Goal: Task Accomplishment & Management: Manage account settings

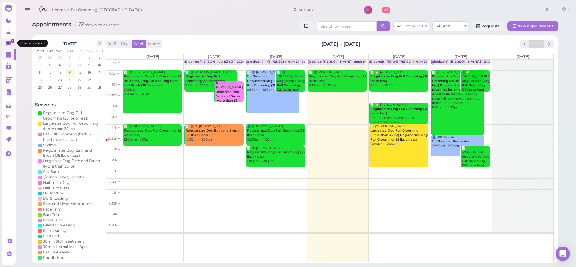
click at [13, 43] on span "1" at bounding box center [12, 41] width 3 height 4
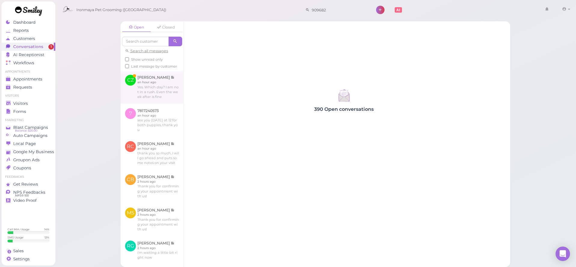
click at [154, 96] on link at bounding box center [152, 86] width 63 height 33
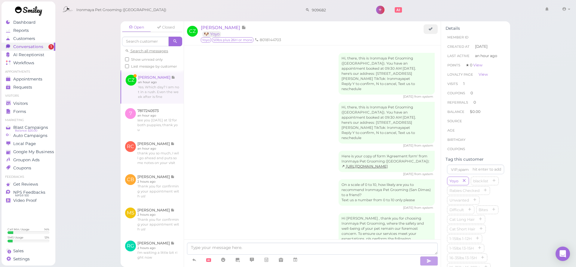
scroll to position [227, 0]
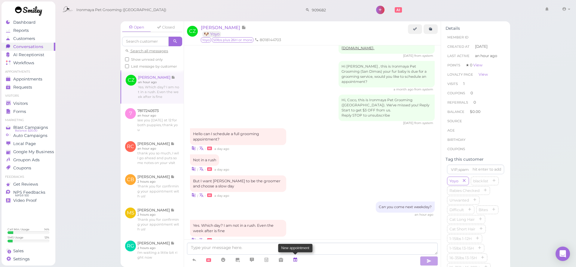
click at [298, 260] on icon at bounding box center [295, 260] width 5 height 6
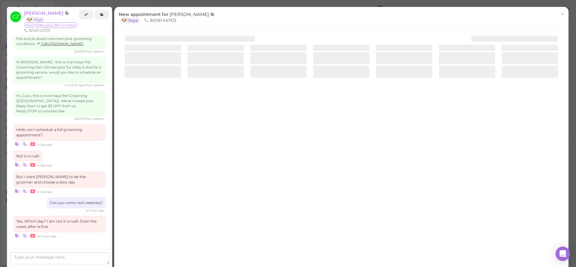
scroll to position [217, 0]
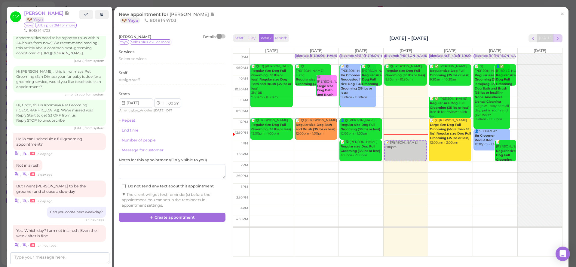
click at [556, 37] on span "next" at bounding box center [558, 38] width 6 height 6
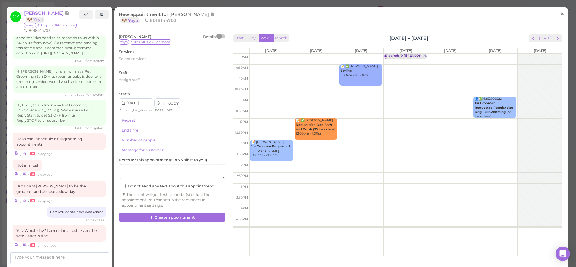
click at [562, 14] on span "×" at bounding box center [563, 14] width 4 height 8
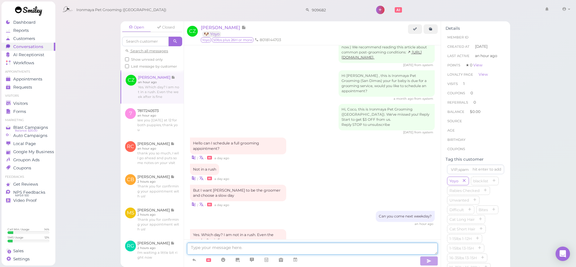
click at [218, 250] on textarea at bounding box center [312, 249] width 251 height 12
type textarea "We can do [DATE] 930 am"
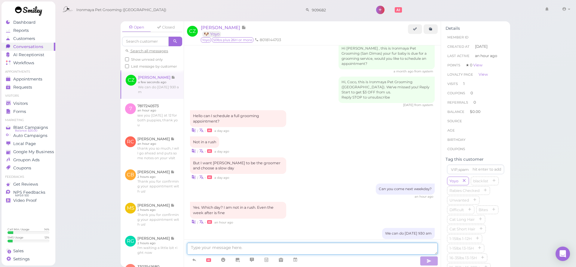
scroll to position [265, 0]
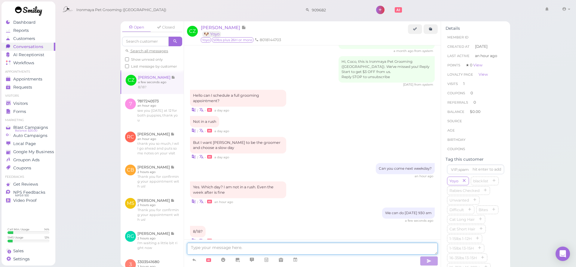
click at [213, 246] on textarea at bounding box center [312, 249] width 251 height 12
click at [293, 259] on link at bounding box center [295, 260] width 14 height 11
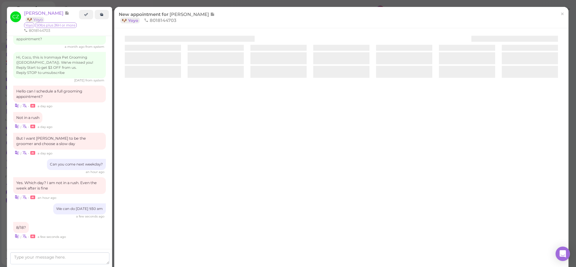
scroll to position [256, 0]
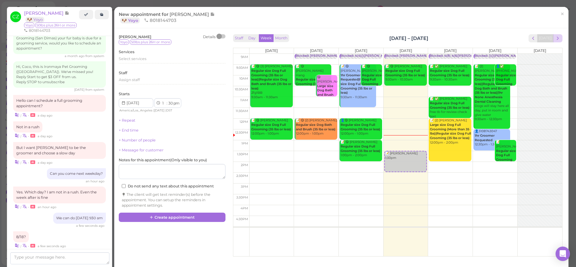
click at [560, 38] on span "next" at bounding box center [558, 38] width 6 height 6
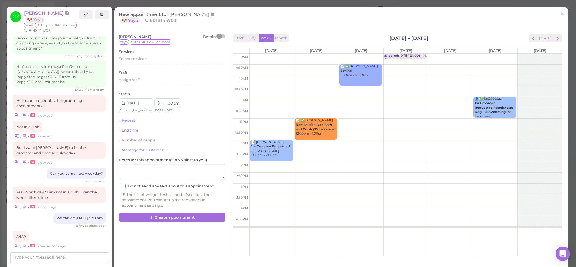
click at [271, 69] on td at bounding box center [405, 70] width 313 height 11
type input "2025-08-18"
select select "9"
select select "am"
click at [135, 59] on span "Select services" at bounding box center [133, 59] width 28 height 5
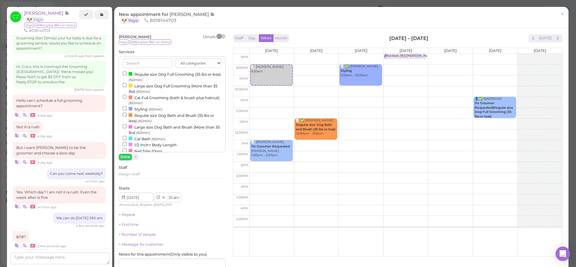
click at [139, 85] on label "Large size Dog Full Grooming (More than 35 lbs) (60min)" at bounding box center [172, 89] width 99 height 12
click at [127, 85] on input "Large size Dog Full Grooming (More than 35 lbs) (60min)" at bounding box center [125, 85] width 4 height 4
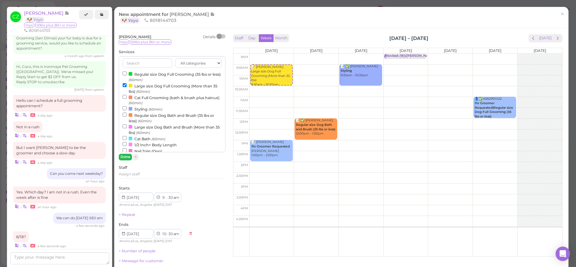
click at [126, 159] on button "Done" at bounding box center [125, 157] width 13 height 6
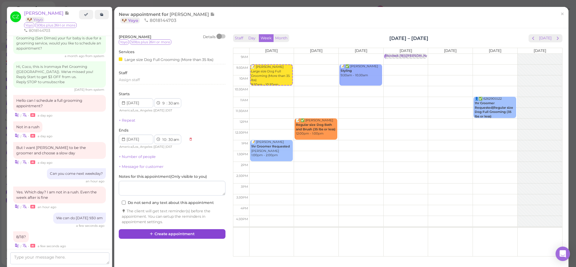
click at [148, 235] on button "Create appointment" at bounding box center [172, 234] width 107 height 10
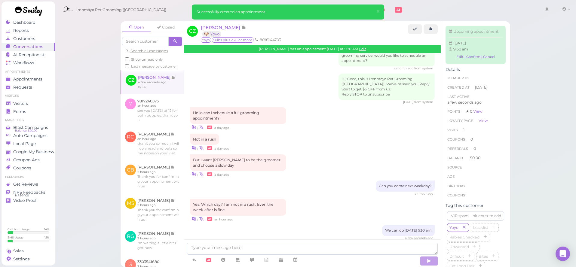
scroll to position [325, 0]
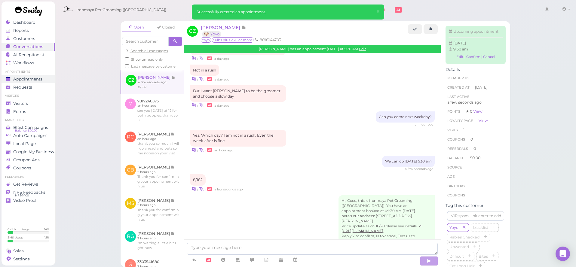
click at [37, 82] on link "Appointments" at bounding box center [29, 79] width 54 height 8
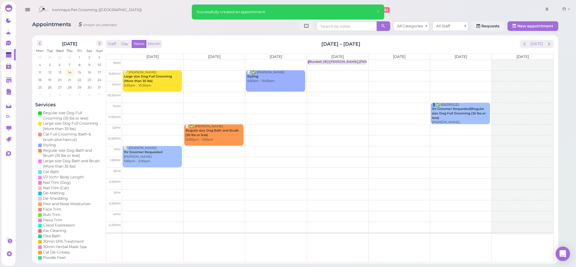
click at [110, 81] on td "10am" at bounding box center [114, 84] width 16 height 11
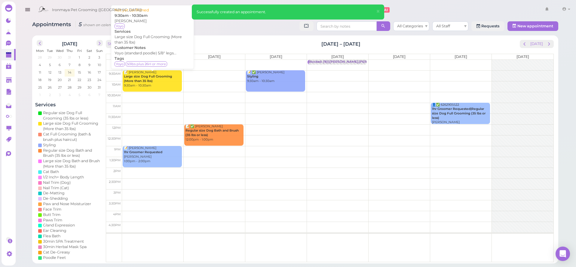
click at [128, 80] on b "Large size Dog Full Grooming (More than 35 lbs)" at bounding box center [148, 79] width 48 height 8
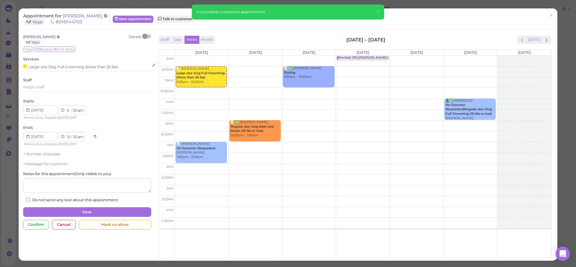
click at [105, 67] on div "Large size Dog Full Grooming (More than 35 lbs)" at bounding box center [70, 66] width 95 height 6
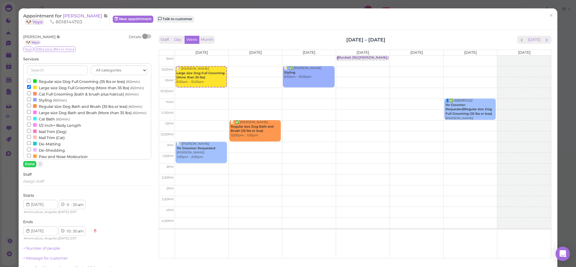
click at [100, 85] on label "Large size Dog Full Grooming (More than 35 lbs) (60min)" at bounding box center [85, 88] width 117 height 6
click at [31, 85] on input "Large size Dog Full Grooming (More than 35 lbs) (60min)" at bounding box center [29, 87] width 4 height 4
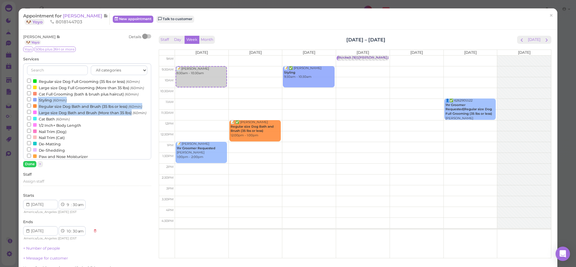
drag, startPoint x: 149, startPoint y: 90, endPoint x: 147, endPoint y: 111, distance: 21.1
click at [147, 112] on div "All categories Full Grooming Bath & Brush Add-ons Special Requests Ironmaya Mer…" at bounding box center [87, 111] width 128 height 96
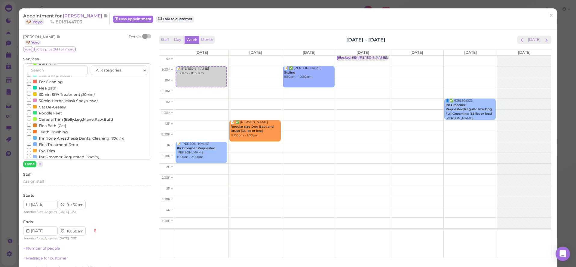
scroll to position [117, 0]
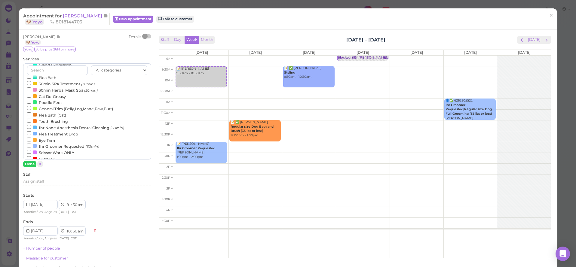
click at [52, 144] on label "1hr Groomer Requested (60min)" at bounding box center [63, 146] width 72 height 6
click at [31, 144] on input "1hr Groomer Requested (60min)" at bounding box center [29, 146] width 4 height 4
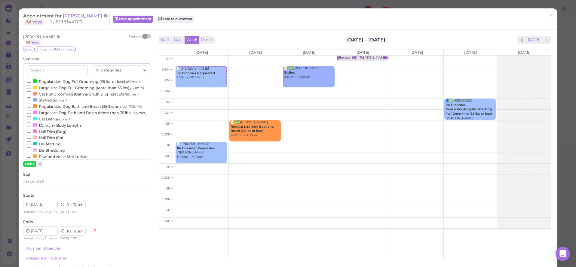
click at [90, 85] on label "Large size Dog Full Grooming (More than 35 lbs) (60min)" at bounding box center [85, 88] width 117 height 6
click at [31, 85] on input "Large size Dog Full Grooming (More than 35 lbs) (60min)" at bounding box center [29, 87] width 4 height 4
select select "11"
click at [33, 164] on button "Done" at bounding box center [29, 164] width 13 height 6
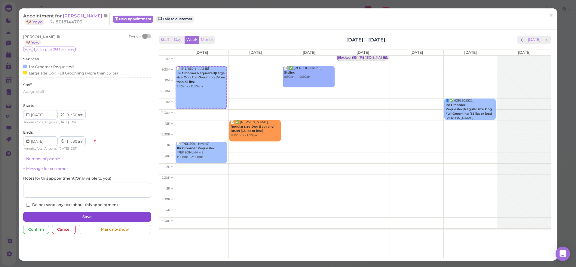
click at [68, 216] on button "Save" at bounding box center [87, 217] width 128 height 10
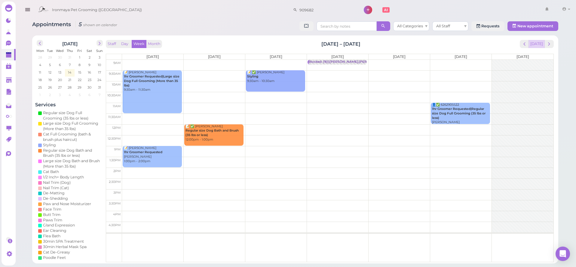
click at [541, 45] on button "[DATE]" at bounding box center [537, 44] width 16 height 8
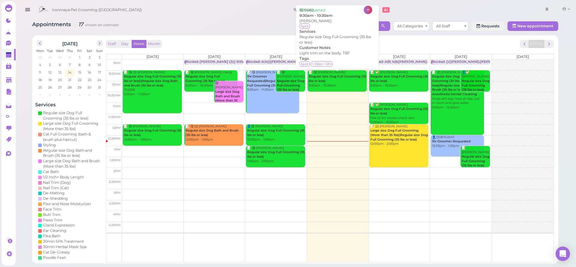
click at [321, 83] on div "📝 😋 [PERSON_NAME] Regular size Dog Full Grooming (35 lbs or less) 9:30am - 10:3…" at bounding box center [338, 79] width 58 height 18
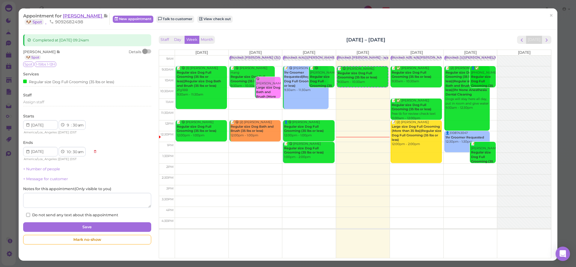
click at [76, 13] on span "[PERSON_NAME]" at bounding box center [83, 16] width 41 height 6
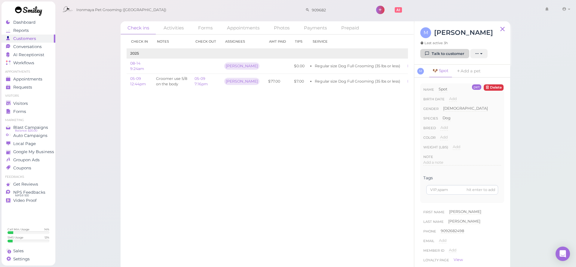
click at [439, 52] on link "Talk to customer" at bounding box center [444, 54] width 49 height 10
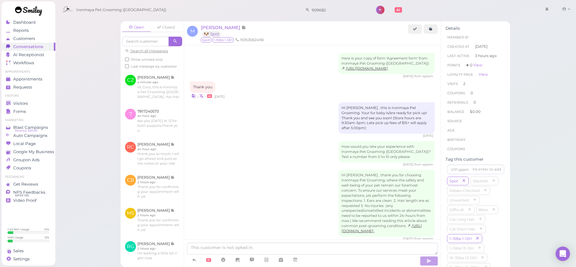
scroll to position [319, 0]
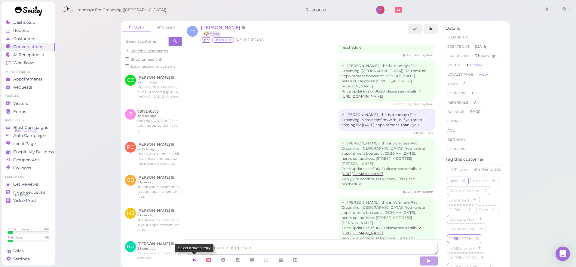
click at [193, 261] on icon at bounding box center [194, 260] width 5 height 6
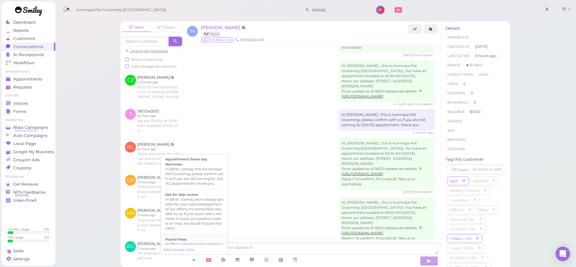
scroll to position [160, 0]
click at [217, 205] on div "Hi {{first_name}}, this is Ironmaya Pet Grooming. Your fur baby is/are ready fo…" at bounding box center [194, 199] width 58 height 29
type textarea "Hi {{first_name}}, this is Ironmaya Pet Grooming. Your fur baby is/are ready fo…"
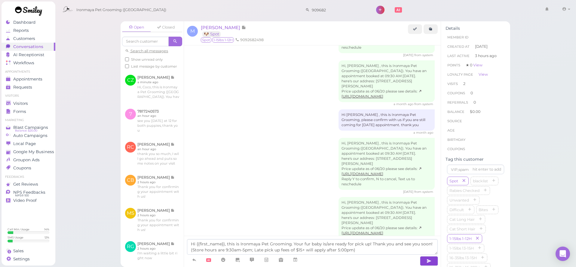
click at [435, 260] on button "button" at bounding box center [429, 262] width 18 height 10
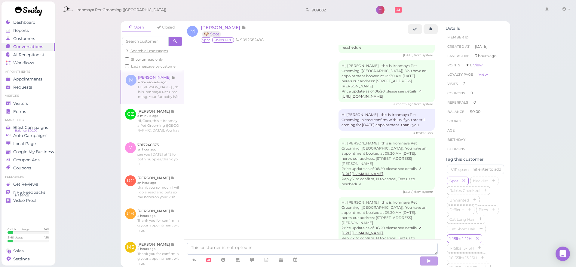
scroll to position [347, 0]
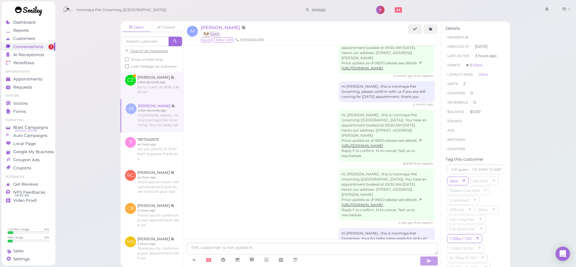
click at [148, 79] on link at bounding box center [152, 84] width 63 height 28
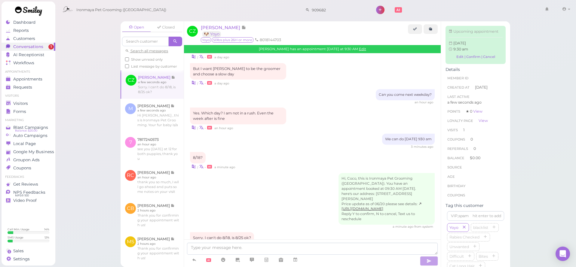
scroll to position [345, 0]
click at [458, 57] on link "Edit | Confirm | Cancel" at bounding box center [476, 57] width 54 height 8
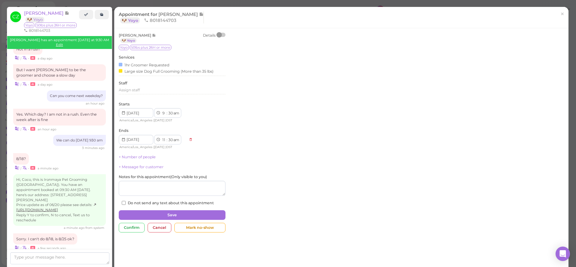
scroll to position [340, 0]
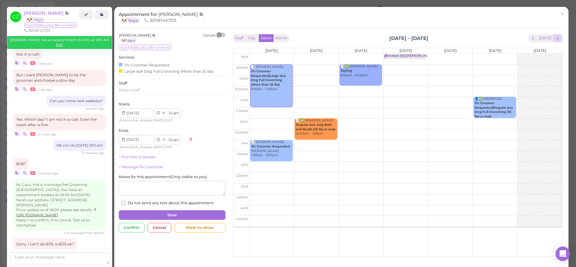
click at [559, 38] on span "next" at bounding box center [558, 38] width 6 height 6
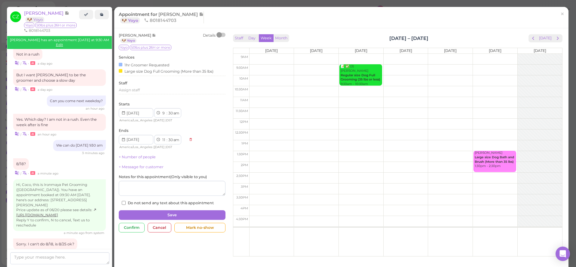
click at [260, 69] on td at bounding box center [405, 70] width 313 height 11
click at [263, 66] on td at bounding box center [405, 70] width 313 height 11
click at [141, 106] on div "Starts 1 2 3 4 5 6 7 8 9 10 11 12 : 00 05 10 15 20 25 30 35 40 45 50 55 am pm A…" at bounding box center [172, 113] width 107 height 22
click at [141, 110] on input at bounding box center [136, 113] width 35 height 10
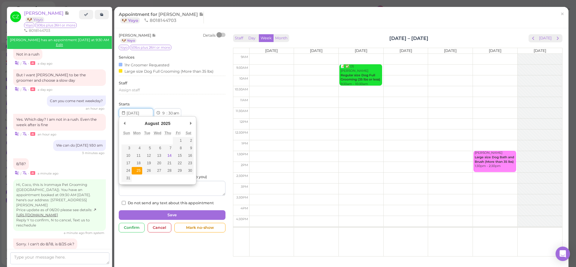
type input "2025-08-25"
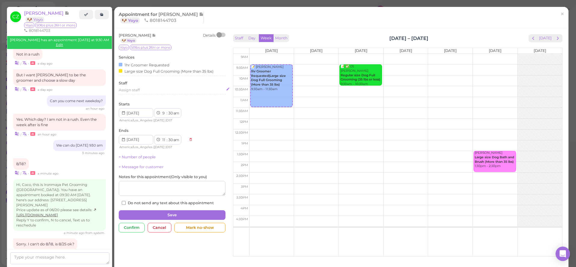
click at [133, 88] on span "Assign staff" at bounding box center [129, 90] width 21 height 5
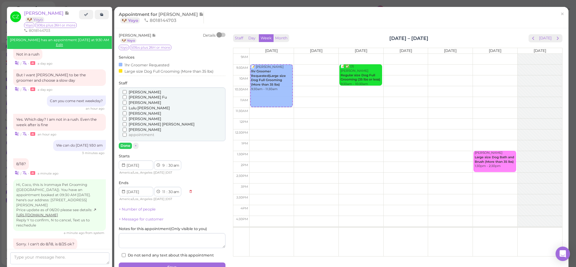
click at [133, 103] on span "[PERSON_NAME]" at bounding box center [145, 102] width 32 height 5
click at [127, 103] on input "[PERSON_NAME]" at bounding box center [125, 103] width 4 height 4
click at [128, 143] on button "Done" at bounding box center [125, 146] width 13 height 6
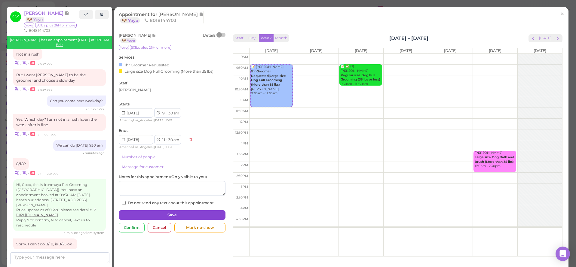
click at [187, 213] on button "Save" at bounding box center [172, 216] width 107 height 10
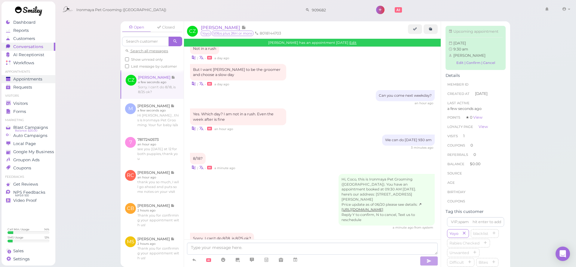
scroll to position [399, 0]
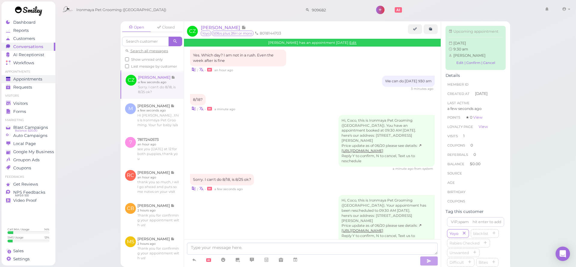
click at [27, 80] on span "Appointments" at bounding box center [27, 79] width 29 height 5
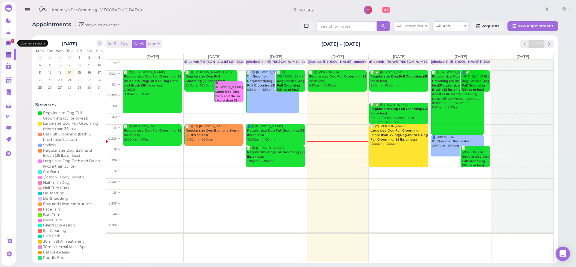
click at [9, 44] on icon at bounding box center [8, 43] width 5 height 5
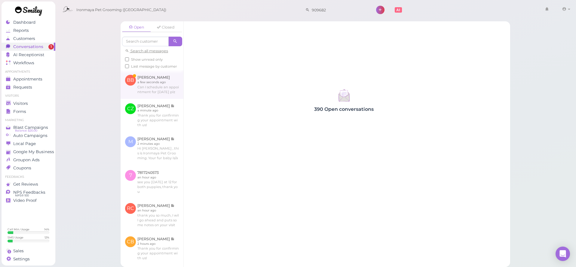
click at [163, 90] on link at bounding box center [152, 84] width 63 height 28
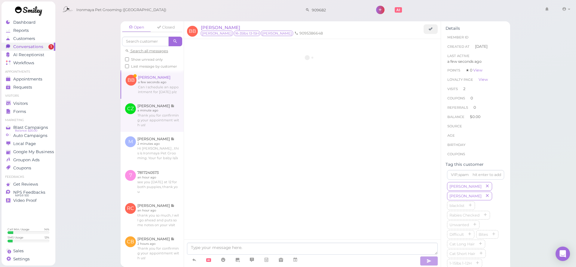
scroll to position [251, 0]
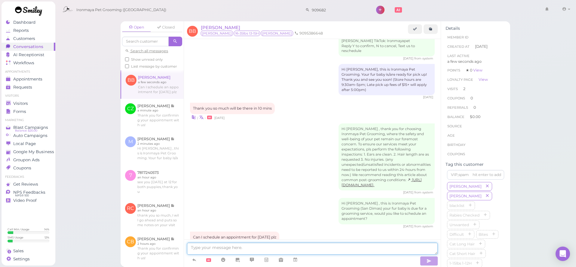
click at [258, 248] on textarea at bounding box center [312, 249] width 251 height 12
type textarea "G"
type textarea "h"
type textarea "I have available [DATE] morning."
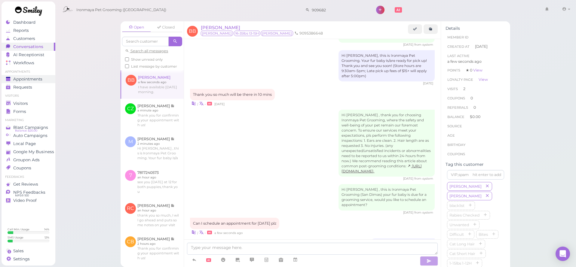
click at [36, 77] on span "Appointments" at bounding box center [27, 79] width 29 height 5
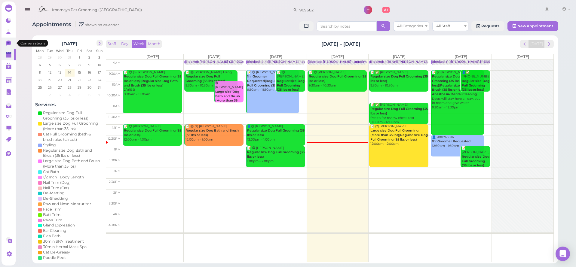
click at [5, 46] on link "0" at bounding box center [9, 43] width 14 height 11
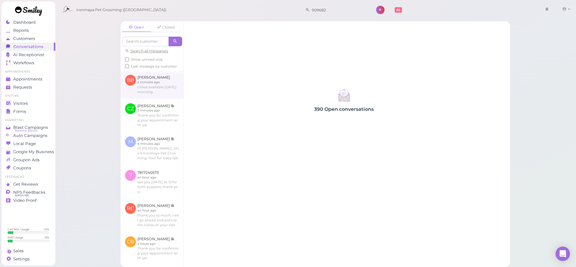
click at [164, 85] on link at bounding box center [152, 84] width 63 height 28
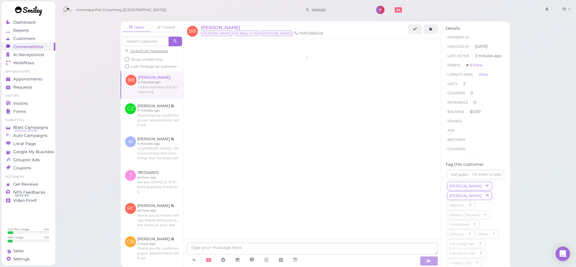
scroll to position [269, 0]
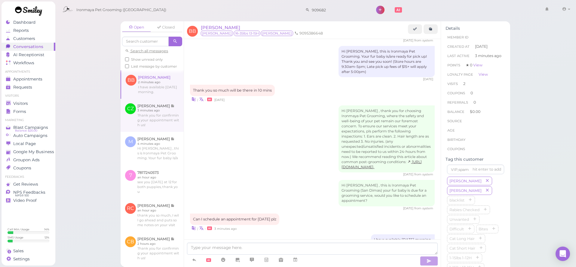
click at [160, 114] on link at bounding box center [152, 115] width 63 height 33
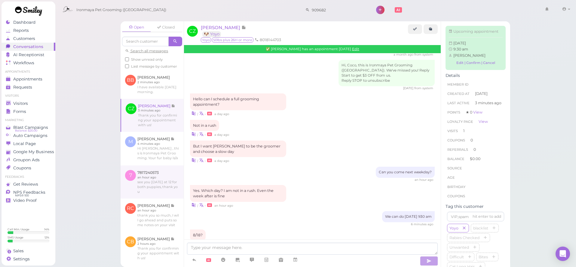
scroll to position [445, 0]
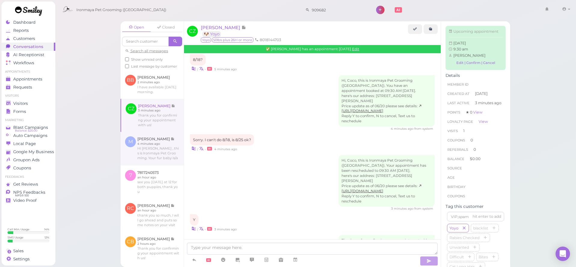
click at [158, 145] on link at bounding box center [152, 149] width 63 height 34
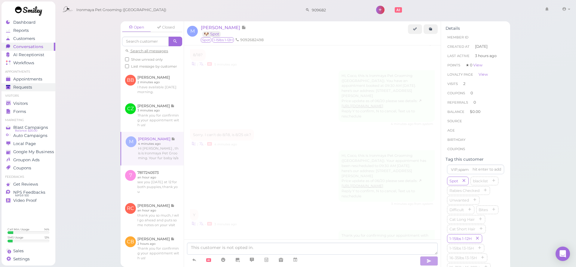
scroll to position [351, 0]
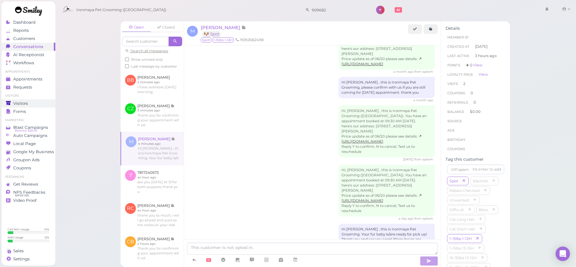
click at [30, 102] on div "Visitors" at bounding box center [27, 103] width 43 height 5
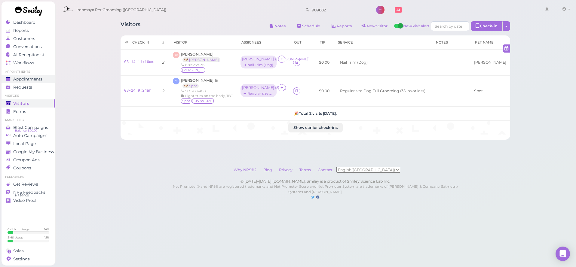
click at [43, 78] on div "Appointments" at bounding box center [27, 79] width 43 height 5
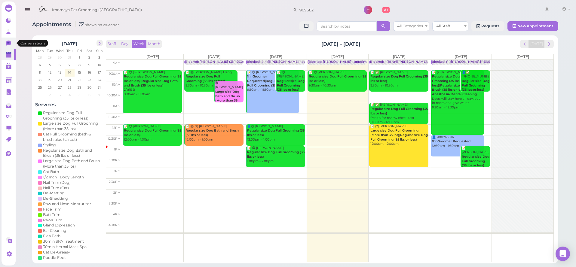
click at [11, 42] on icon at bounding box center [9, 44] width 6 height 6
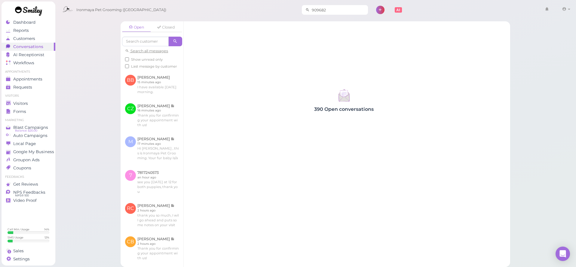
click at [313, 7] on input "909682" at bounding box center [339, 10] width 58 height 10
drag, startPoint x: 322, startPoint y: 8, endPoint x: 291, endPoint y: 8, distance: 31.0
click at [291, 8] on div "Ironmaya Pet Grooming (San Dimas) 909682 1 Account" at bounding box center [316, 10] width 513 height 17
type input "9093064499"
click at [306, 18] on span "9093064499" at bounding box center [308, 20] width 25 height 5
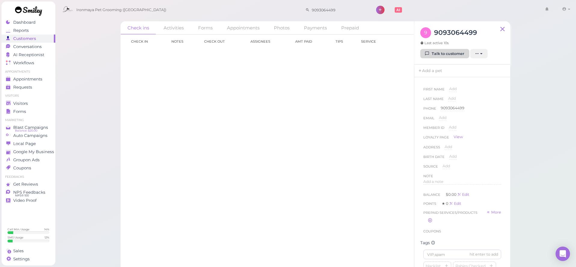
click at [427, 54] on icon at bounding box center [428, 53] width 4 height 5
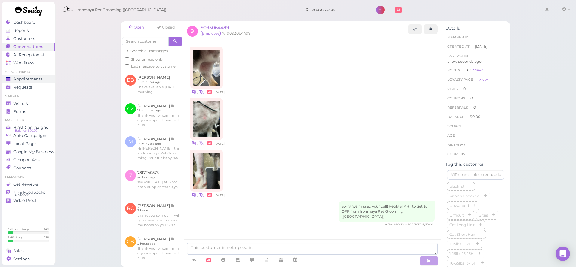
click at [14, 80] on span "Appointments" at bounding box center [27, 79] width 29 height 5
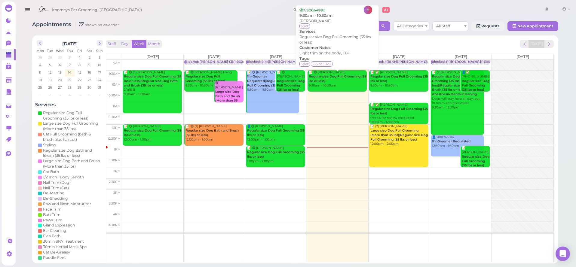
click at [341, 73] on div "📝 😋 [PERSON_NAME] Regular size Dog Full Grooming (35 lbs or less) 9:30am - 10:3…" at bounding box center [338, 79] width 58 height 18
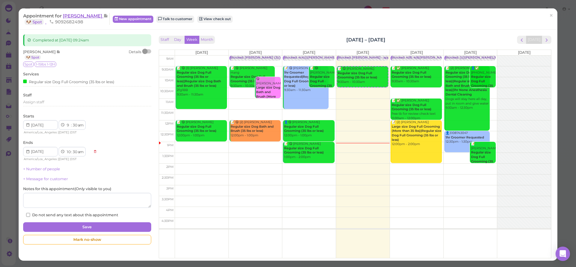
click at [77, 17] on span "[PERSON_NAME]" at bounding box center [83, 16] width 41 height 6
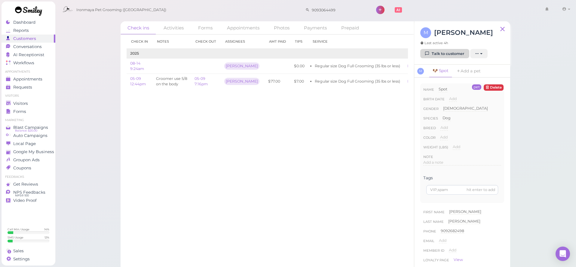
click at [445, 56] on link "Talk to customer" at bounding box center [444, 54] width 49 height 10
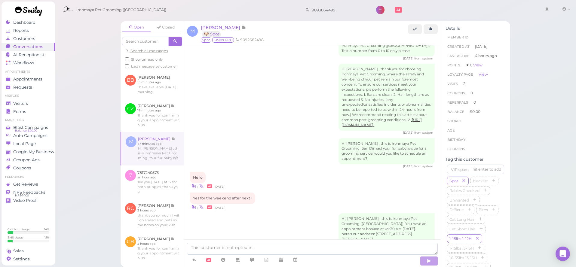
scroll to position [351, 0]
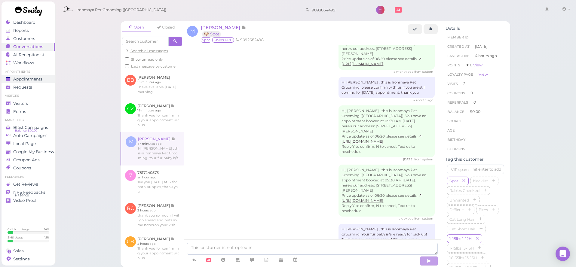
click at [31, 82] on link "Appointments" at bounding box center [29, 79] width 54 height 8
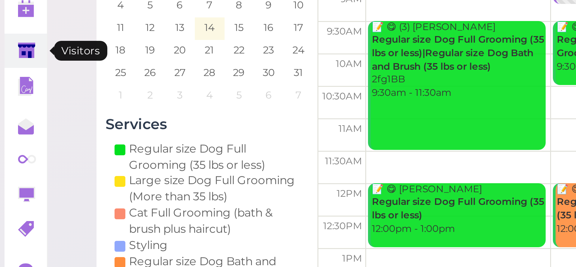
scroll to position [63, 0]
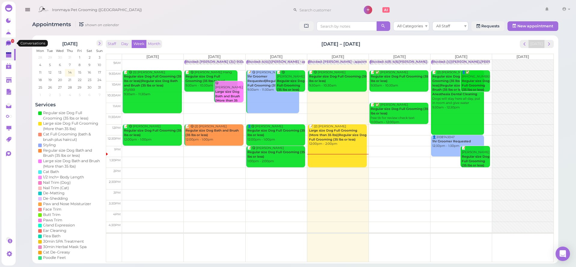
click at [11, 41] on span "1" at bounding box center [12, 41] width 3 height 4
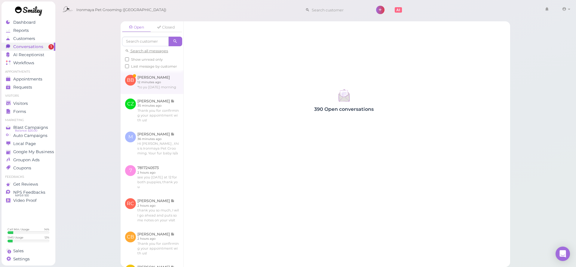
click at [159, 85] on link at bounding box center [152, 81] width 63 height 23
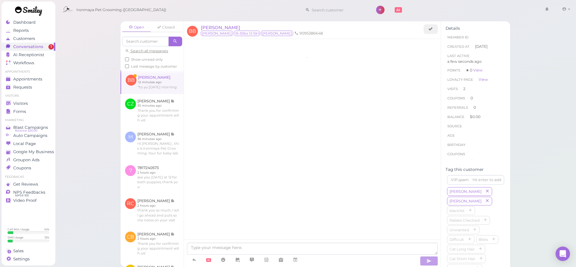
scroll to position [325, 0]
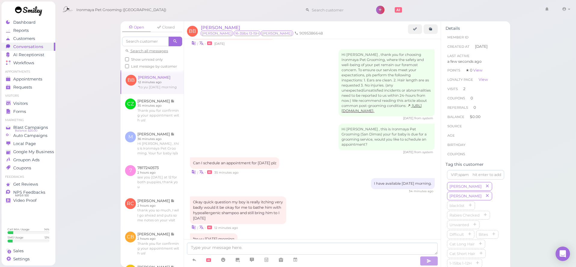
click at [199, 158] on div "Can I schedule an appointment for [DATE] plz" at bounding box center [234, 163] width 89 height 11
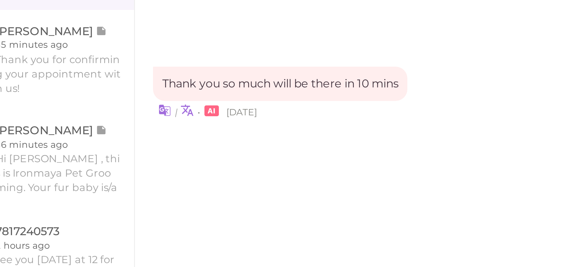
scroll to position [258, 0]
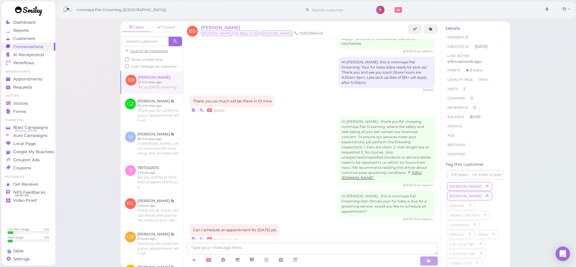
drag, startPoint x: 427, startPoint y: 164, endPoint x: 142, endPoint y: 54, distance: 305.3
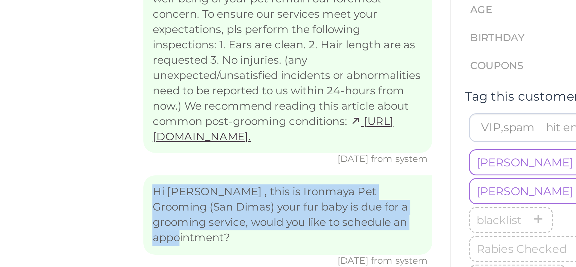
click at [184, 54] on div "Hi, there, this is Ironmaya Pet Grooming (San Dimas). You have an appointment b…" at bounding box center [312, 66] width 257 height 570
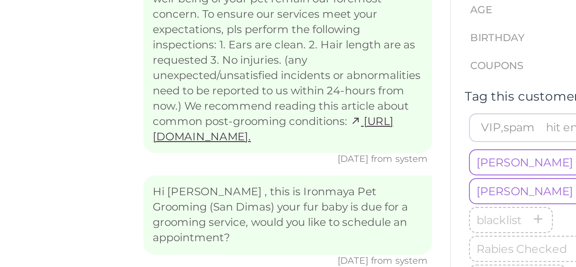
click at [339, 191] on div "Hi [PERSON_NAME] , this is Ironmaya Pet Grooming (San Dimas) your fur baby is d…" at bounding box center [387, 204] width 96 height 26
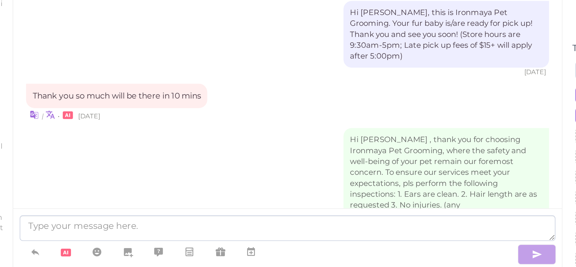
scroll to position [202, 0]
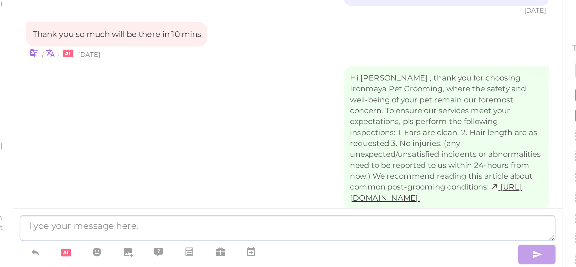
click at [190, 248] on div "Hi Brett , this is Ironmaya Pet Grooming (San Dimas) your fur baby is due for a…" at bounding box center [312, 263] width 245 height 31
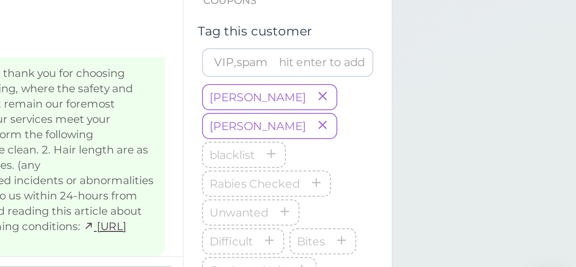
drag, startPoint x: 59, startPoint y: 48, endPoint x: 183, endPoint y: 152, distance: 161.6
click at [184, 74] on div "Hi, there, this is Ironmaya Pet Grooming (San Dimas). You have an appointment b…" at bounding box center [312, 123] width 257 height 570
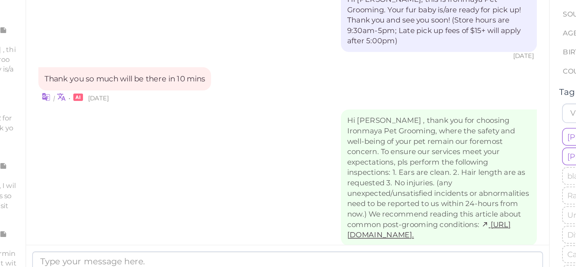
click at [190, 173] on div "Hi Brett , thank you for choosing Ironmaya Pet Grooming, where the safety and w…" at bounding box center [312, 209] width 245 height 72
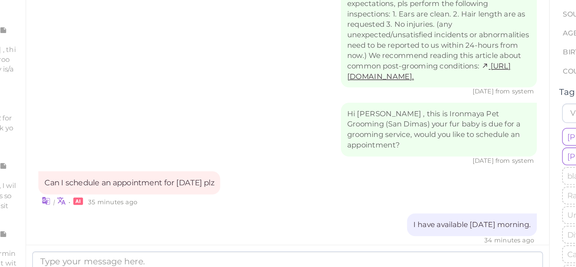
scroll to position [314, 0]
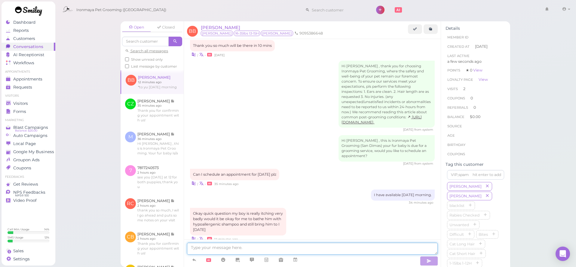
click at [226, 251] on textarea at bounding box center [312, 249] width 251 height 12
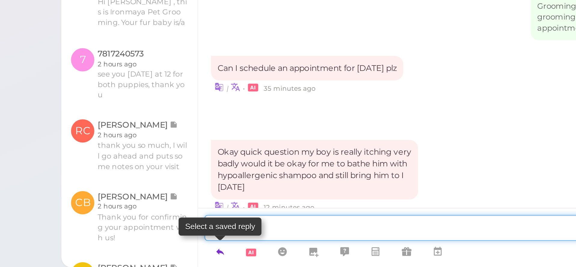
type textarea "y"
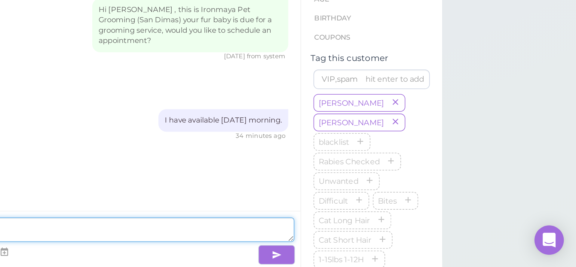
type textarea "Can you come in at"
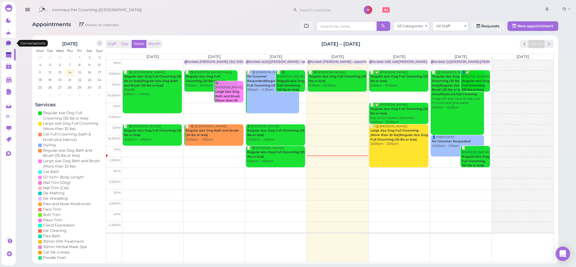
click at [10, 44] on icon at bounding box center [8, 43] width 5 height 5
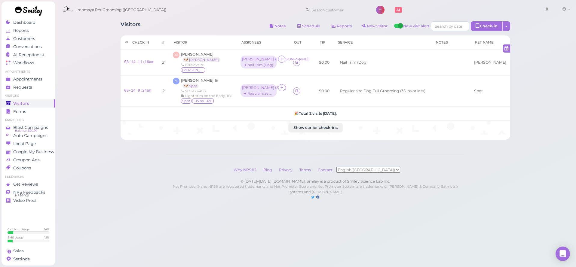
click at [74, 91] on div "Visitors Notes Schedule Reports New visitor New visit alert Check-in Customer c…" at bounding box center [316, 106] width 522 height 212
click at [45, 45] on div "Conversations" at bounding box center [27, 46] width 43 height 5
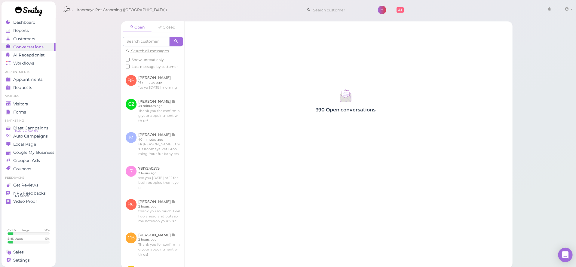
click at [109, 105] on div "Open Closed Search all messages Show unread only Last message by customer BB [P…" at bounding box center [316, 133] width 522 height 267
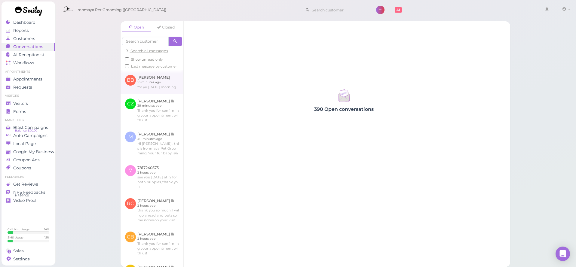
click at [137, 83] on link at bounding box center [152, 81] width 63 height 23
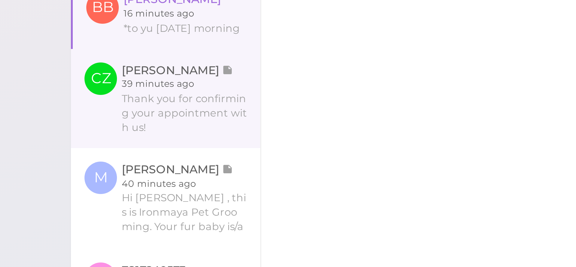
scroll to position [325, 0]
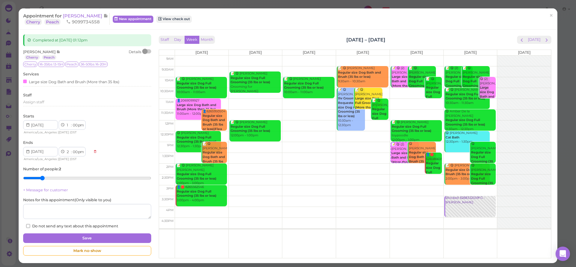
click at [551, 16] on span "×" at bounding box center [552, 15] width 4 height 8
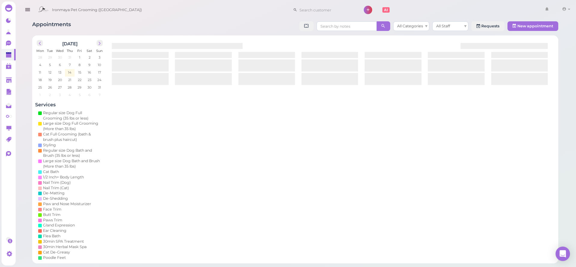
click at [551, 16] on link at bounding box center [546, 10] width 17 height 17
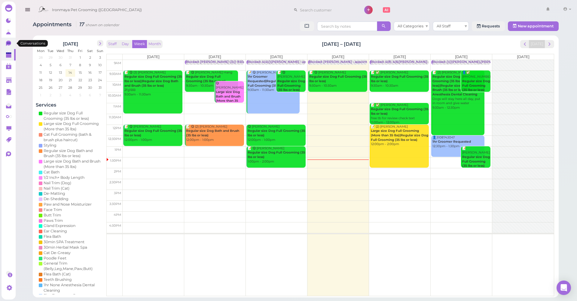
click at [9, 46] on icon at bounding box center [9, 44] width 6 height 6
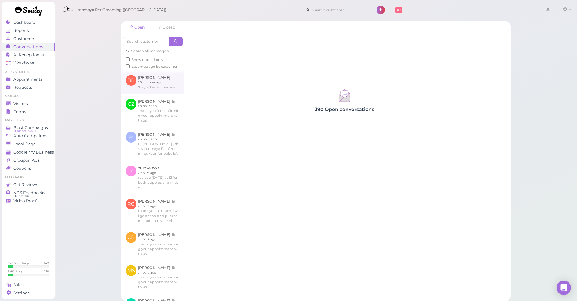
click at [166, 94] on link at bounding box center [152, 81] width 63 height 23
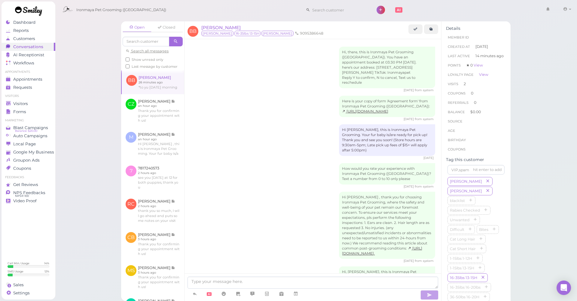
scroll to position [292, 0]
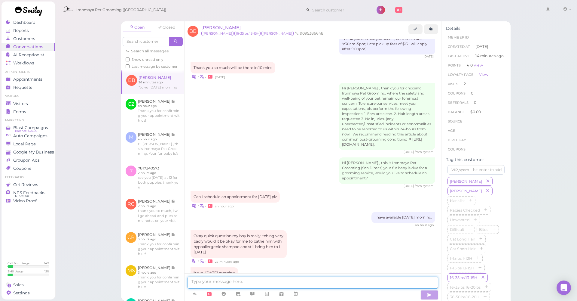
click at [226, 267] on textarea at bounding box center [313, 282] width 251 height 12
type textarea "yes, can you come [DATE] at 930?"
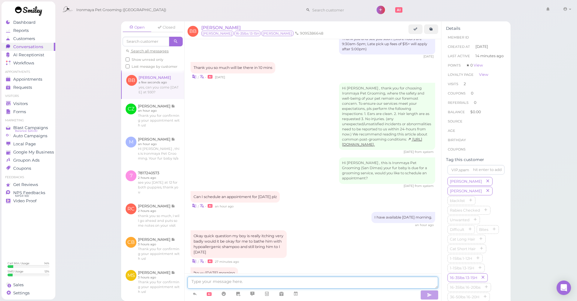
scroll to position [306, 0]
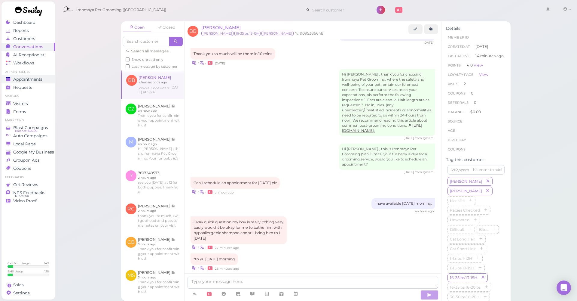
click at [27, 79] on span "Appointments" at bounding box center [27, 79] width 29 height 5
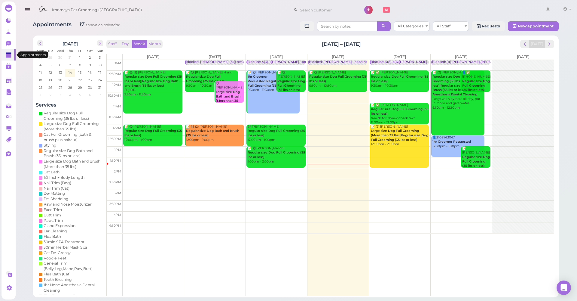
click at [10, 51] on link at bounding box center [9, 54] width 14 height 11
click at [8, 42] on icon at bounding box center [8, 43] width 5 height 5
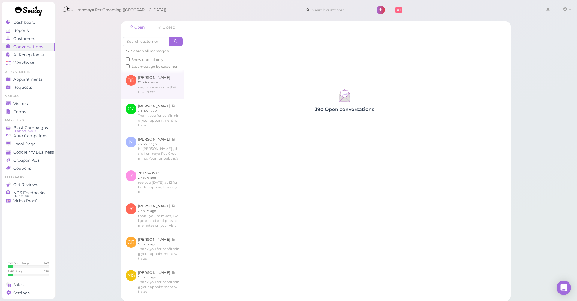
click at [158, 86] on link at bounding box center [152, 84] width 63 height 28
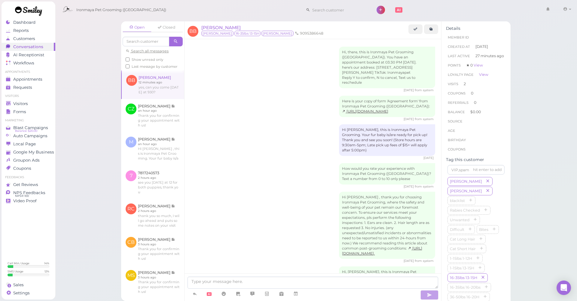
scroll to position [310, 0]
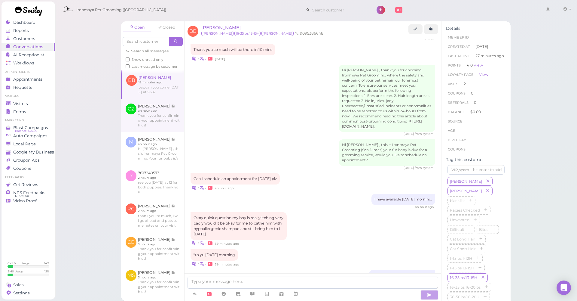
click at [161, 112] on link at bounding box center [152, 115] width 63 height 33
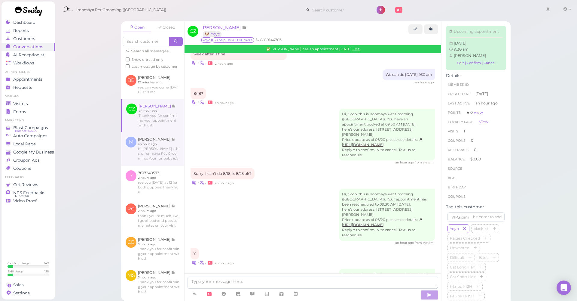
click at [157, 138] on link at bounding box center [152, 149] width 63 height 34
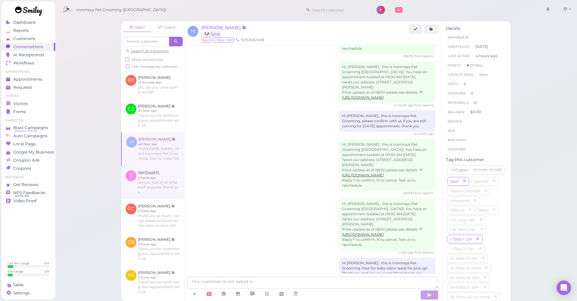
click at [162, 166] on link at bounding box center [152, 182] width 63 height 33
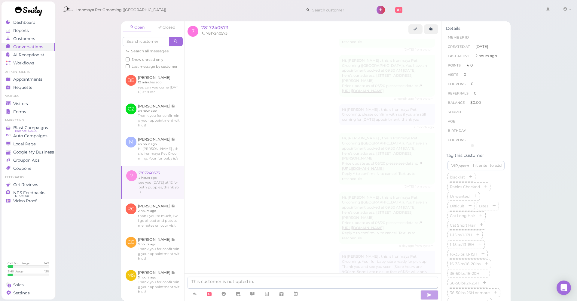
scroll to position [42, 0]
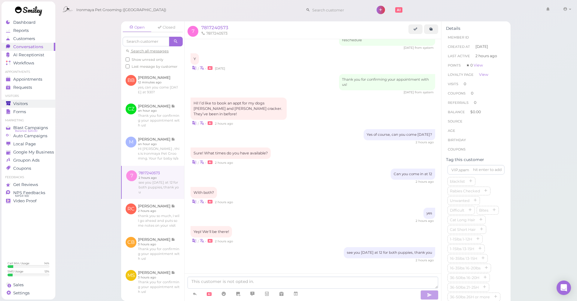
click at [42, 103] on div "Visitors" at bounding box center [27, 103] width 43 height 5
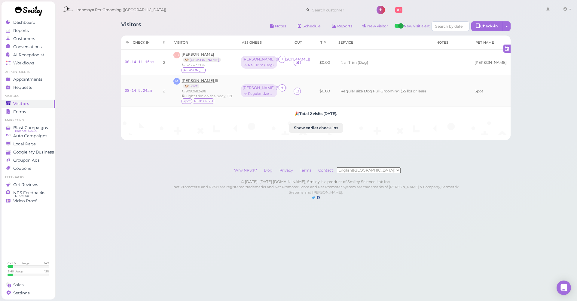
click at [193, 82] on span "[PERSON_NAME]" at bounding box center [198, 80] width 33 height 5
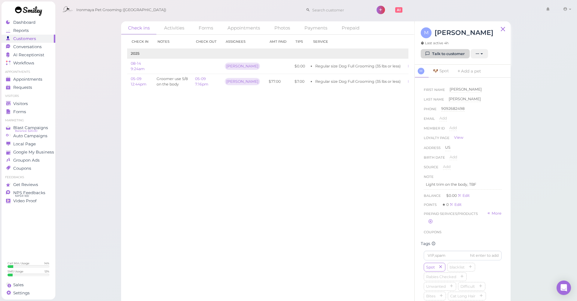
click at [442, 53] on link "Talk to customer" at bounding box center [445, 54] width 49 height 10
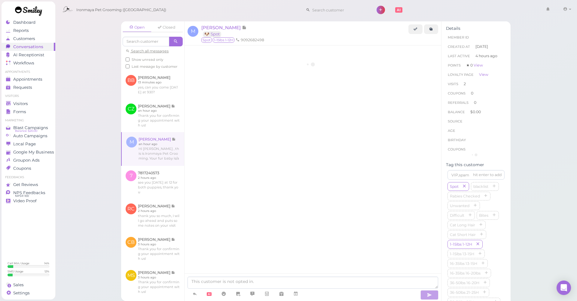
scroll to position [318, 0]
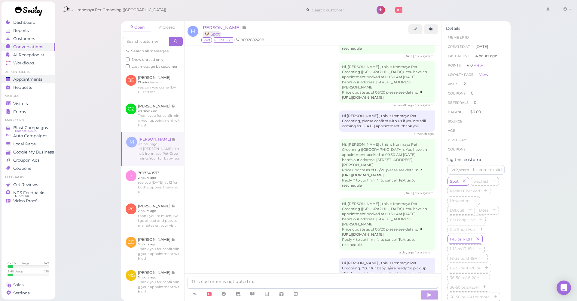
click at [19, 79] on span "Appointments" at bounding box center [27, 79] width 29 height 5
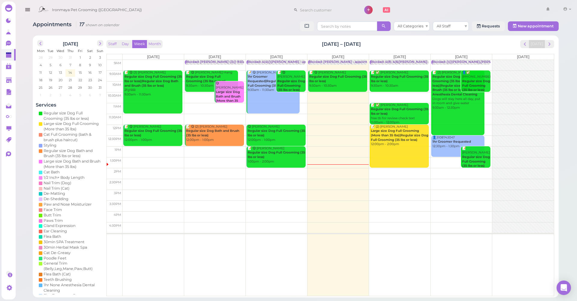
click at [308, 85] on td at bounding box center [339, 86] width 432 height 11
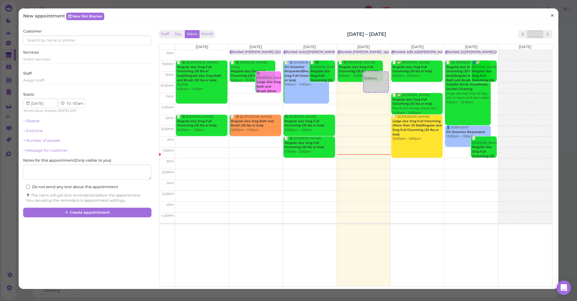
click at [551, 17] on span "×" at bounding box center [553, 15] width 4 height 8
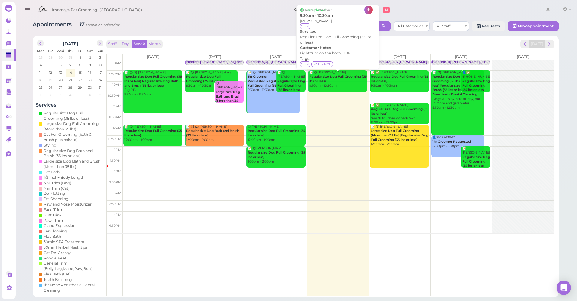
click at [350, 86] on div "📝 😋 [PERSON_NAME] Regular size Dog Full Grooming (35 lbs or less) 9:30am - 10:3…" at bounding box center [338, 79] width 58 height 18
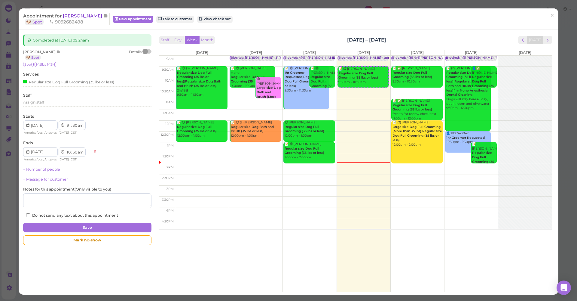
click at [70, 17] on span "[PERSON_NAME]" at bounding box center [83, 16] width 41 height 6
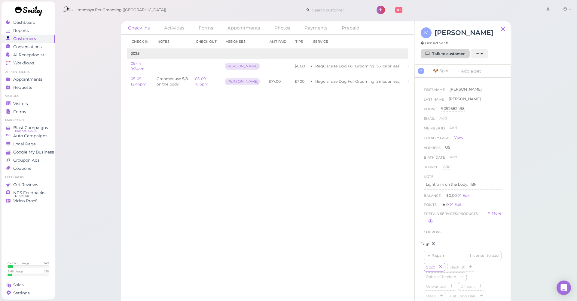
click at [450, 51] on link "Talk to customer" at bounding box center [445, 54] width 49 height 10
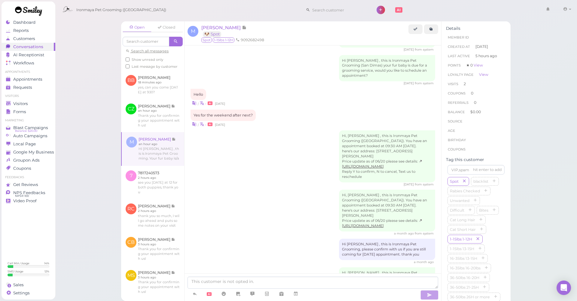
scroll to position [318, 0]
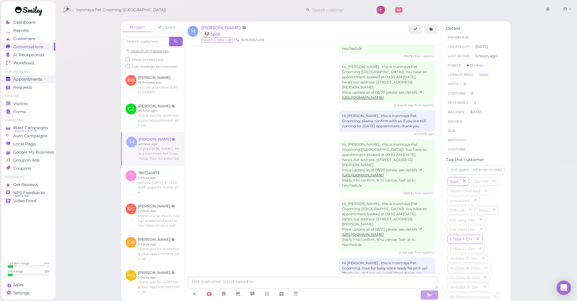
click at [40, 77] on span "Appointments" at bounding box center [27, 79] width 29 height 5
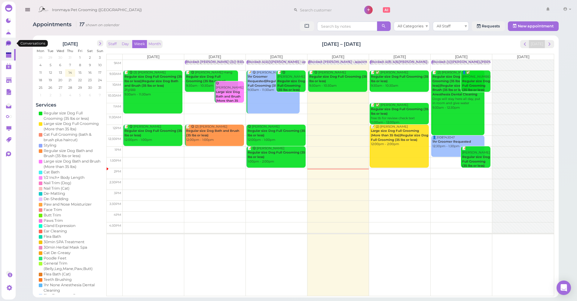
click at [5, 40] on link "0" at bounding box center [9, 43] width 14 height 11
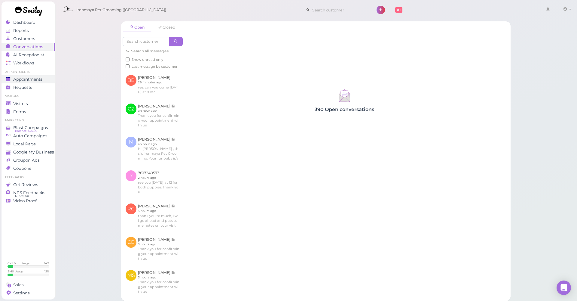
click at [40, 77] on span "Appointments" at bounding box center [27, 79] width 29 height 5
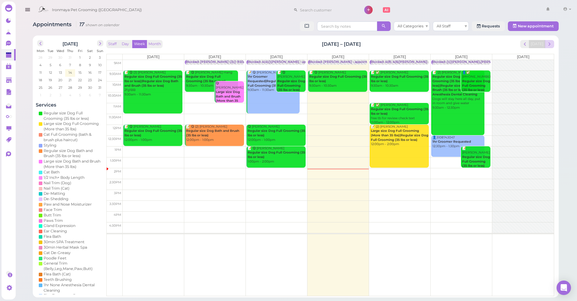
click at [549, 41] on span "next" at bounding box center [550, 44] width 6 height 6
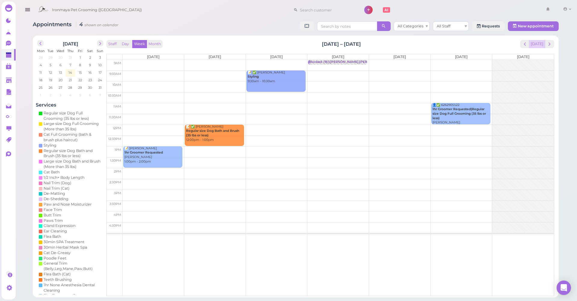
click at [534, 46] on button "[DATE]" at bounding box center [537, 44] width 16 height 8
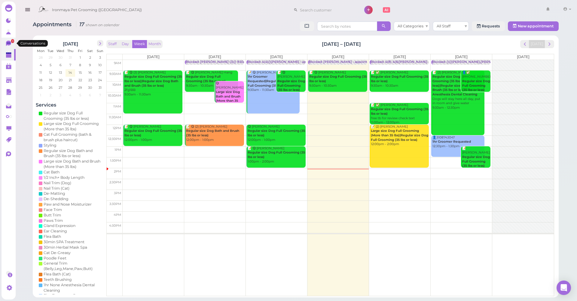
click at [6, 42] on icon at bounding box center [9, 44] width 6 height 6
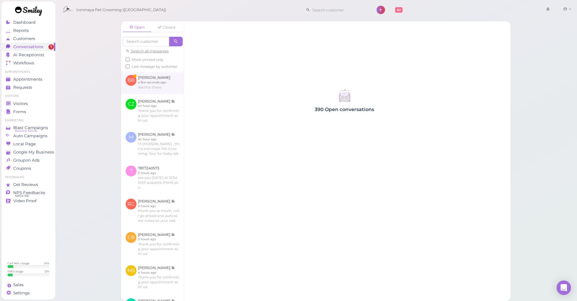
click at [152, 91] on link at bounding box center [152, 81] width 63 height 23
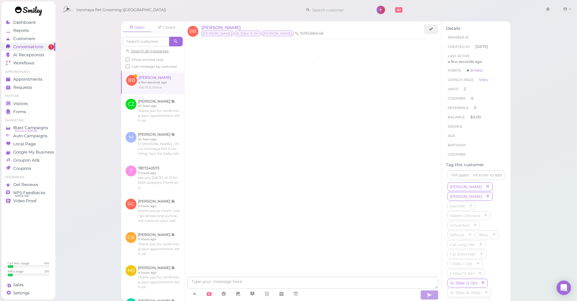
scroll to position [331, 0]
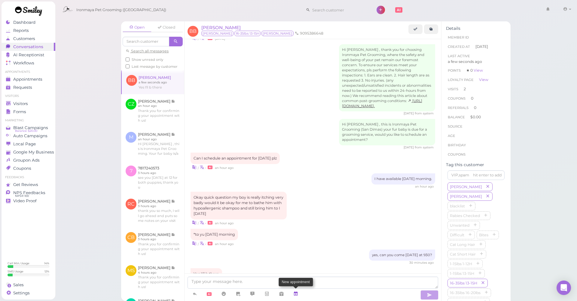
click at [299, 267] on link at bounding box center [296, 293] width 14 height 11
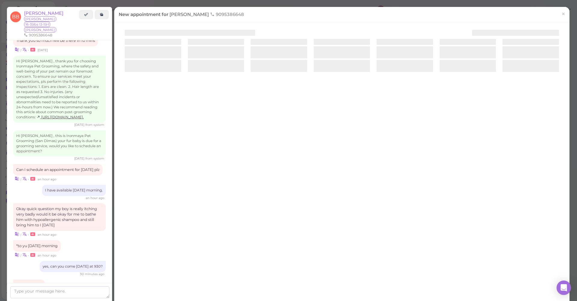
scroll to position [325, 0]
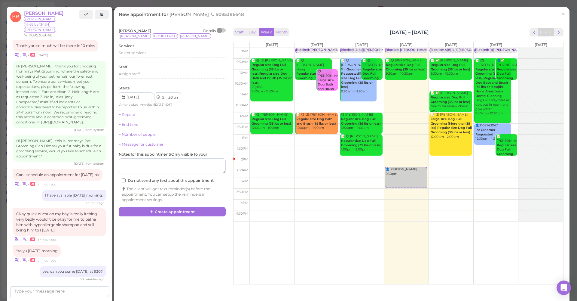
click at [473, 59] on td at bounding box center [407, 64] width 314 height 11
type input "[DATE]"
select select "9"
select select "am"
click at [138, 57] on div "Select services" at bounding box center [172, 55] width 107 height 10
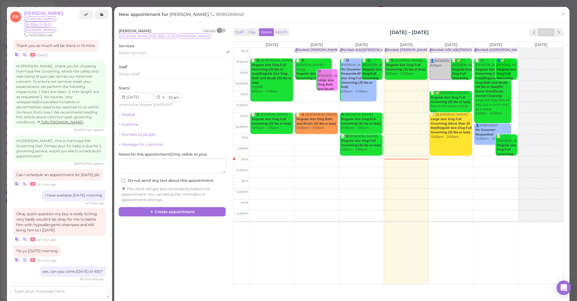
click at [138, 54] on span "Select services" at bounding box center [133, 53] width 28 height 5
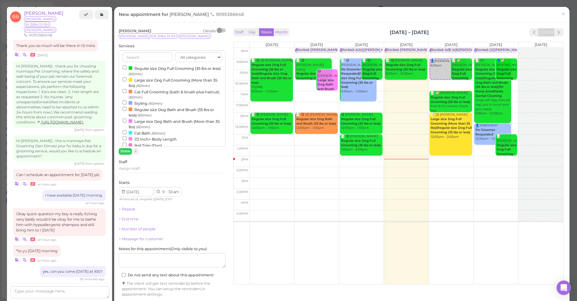
click at [142, 107] on label "Regular size Dog Bath and Brush (35 lbs or less) (60min)" at bounding box center [172, 112] width 99 height 12
click at [127, 107] on input "Regular size Dog Bath and Brush (35 lbs or less) (60min)" at bounding box center [125, 109] width 4 height 4
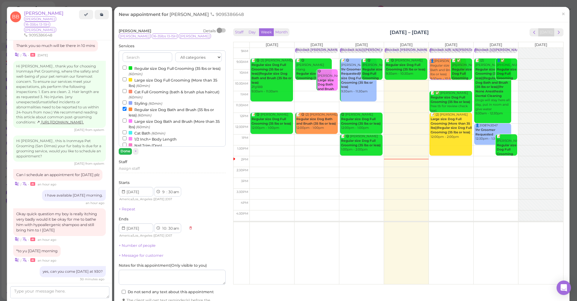
click at [128, 150] on button "Done" at bounding box center [125, 151] width 13 height 6
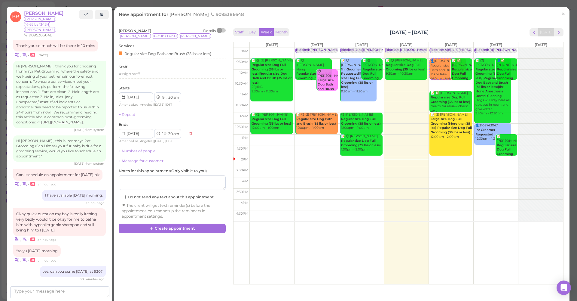
drag, startPoint x: 139, startPoint y: 189, endPoint x: 138, endPoint y: 183, distance: 5.1
click at [139, 188] on div "[PERSON_NAME] Details [PERSON_NAME] 16-35lbs 13-15H [PERSON_NAME] Services Regu…" at bounding box center [172, 123] width 107 height 191
click at [138, 182] on textarea at bounding box center [172, 182] width 107 height 15
type textarea "hypo"
click at [147, 223] on button "Create appointment" at bounding box center [172, 228] width 107 height 10
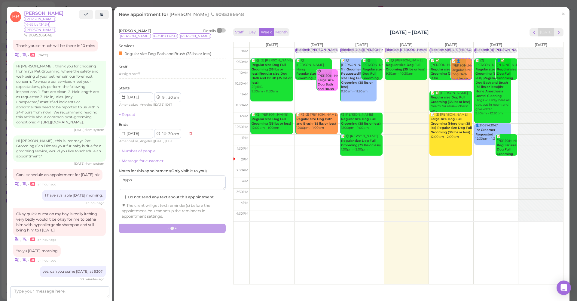
scroll to position [346, 0]
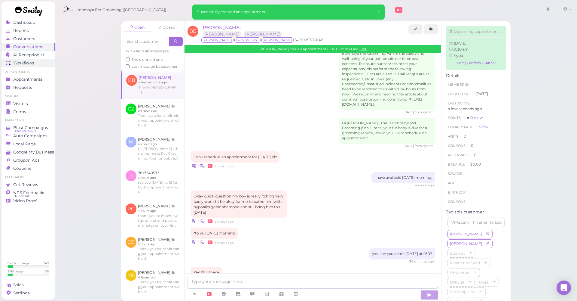
scroll to position [410, 0]
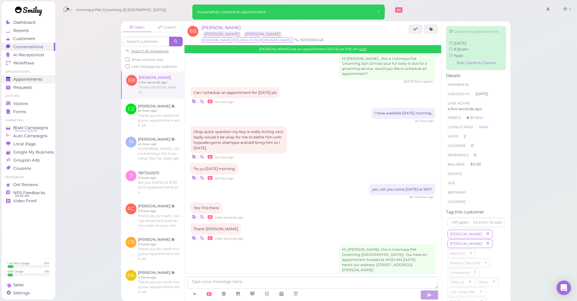
click at [35, 78] on span "Appointments" at bounding box center [27, 79] width 29 height 5
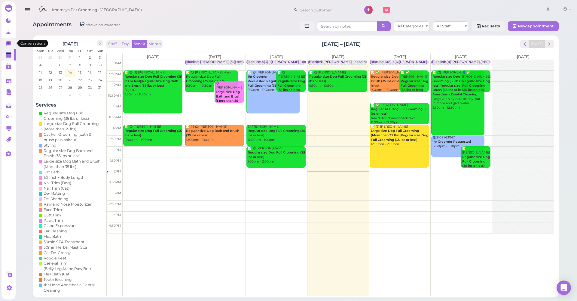
click at [5, 45] on link "0" at bounding box center [9, 43] width 14 height 11
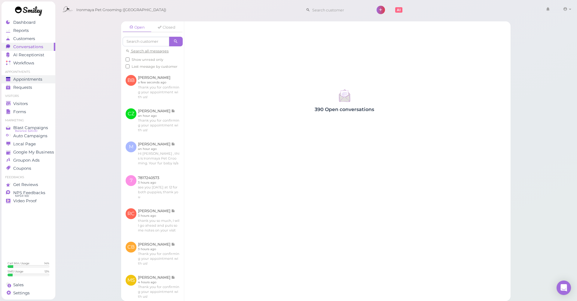
click at [14, 78] on span "Appointments" at bounding box center [27, 79] width 29 height 5
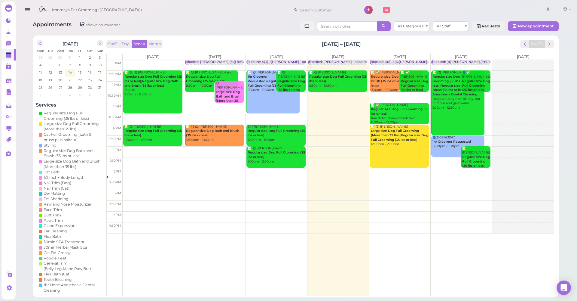
click at [16, 48] on div "Appointments 18 shown on calendar All Categories All Staff Requests New appoint…" at bounding box center [295, 148] width 563 height 297
click at [14, 46] on link "0" at bounding box center [9, 43] width 14 height 11
click at [12, 44] on link "0" at bounding box center [9, 43] width 14 height 11
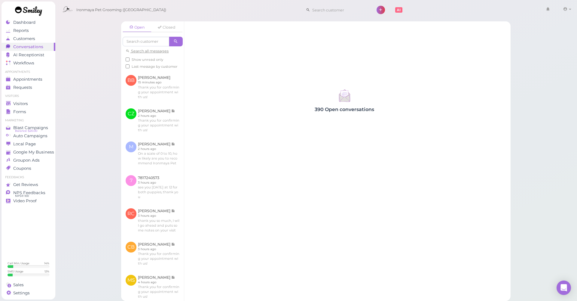
click at [14, 45] on span "Conversations" at bounding box center [28, 46] width 30 height 5
click at [25, 81] on span "Appointments" at bounding box center [27, 79] width 29 height 5
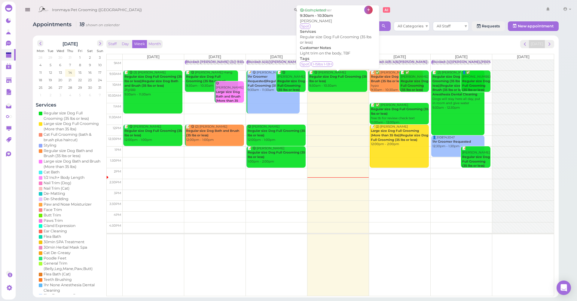
click at [357, 79] on div "📝 😋 [PERSON_NAME] Regular size Dog Full Grooming (35 lbs or less) 9:30am - 10:3…" at bounding box center [338, 79] width 58 height 18
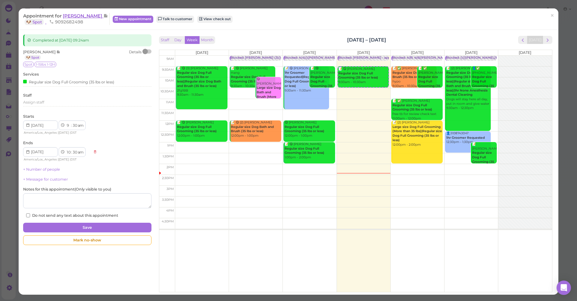
click at [90, 15] on span "[PERSON_NAME]" at bounding box center [83, 16] width 41 height 6
